Goal: Use online tool/utility: Utilize a website feature to perform a specific function

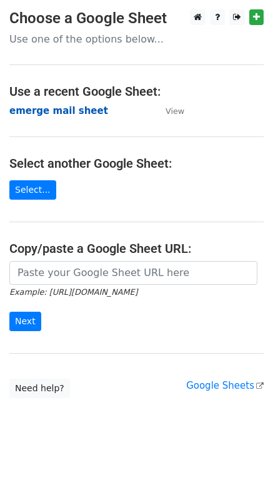
click at [20, 115] on strong "emerge mail sheet" at bounding box center [58, 110] width 99 height 11
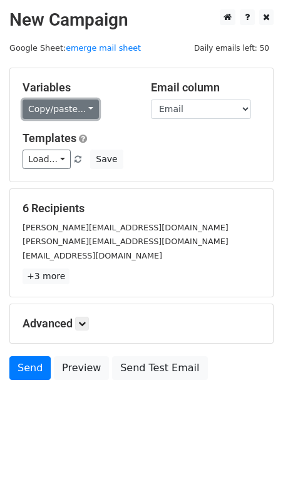
click at [83, 111] on link "Copy/paste..." at bounding box center [61, 109] width 76 height 19
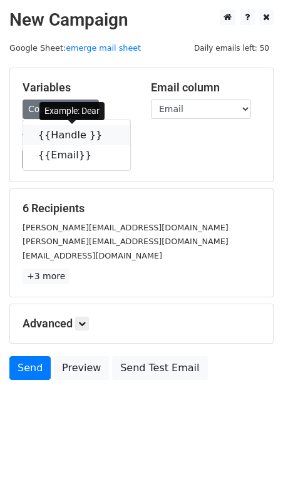
click at [105, 138] on icon at bounding box center [110, 135] width 10 height 10
